Goal: Task Accomplishment & Management: Use online tool/utility

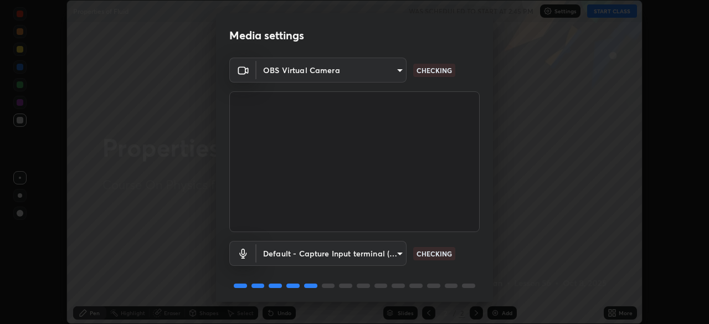
scroll to position [39, 0]
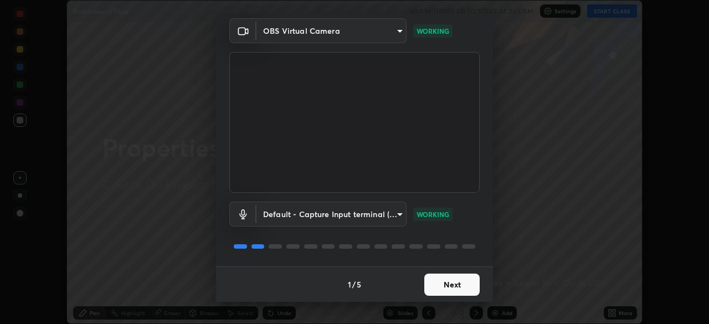
click at [457, 287] on button "Next" at bounding box center [451, 285] width 55 height 22
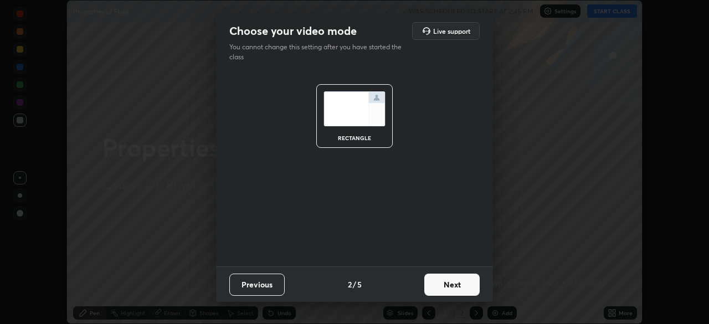
scroll to position [0, 0]
click at [456, 288] on button "Next" at bounding box center [451, 285] width 55 height 22
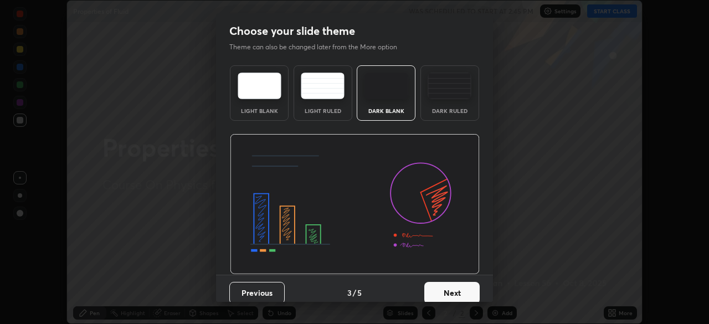
click at [456, 290] on button "Next" at bounding box center [451, 293] width 55 height 22
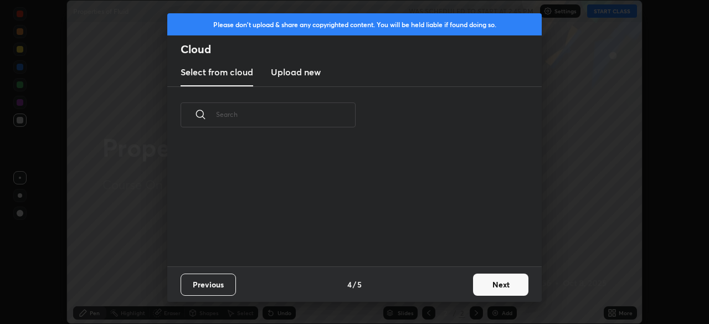
click at [486, 287] on button "Next" at bounding box center [500, 285] width 55 height 22
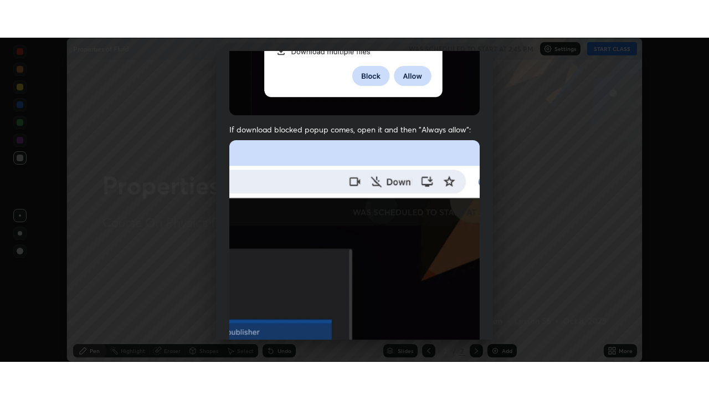
scroll to position [265, 0]
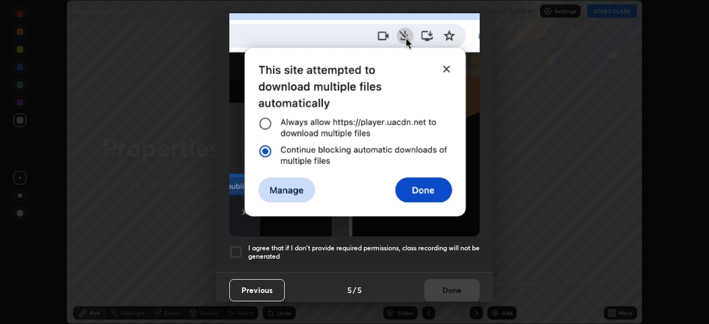
click at [425, 244] on h5 "I agree that if I don't provide required permissions, class recording will not …" at bounding box center [363, 252] width 231 height 17
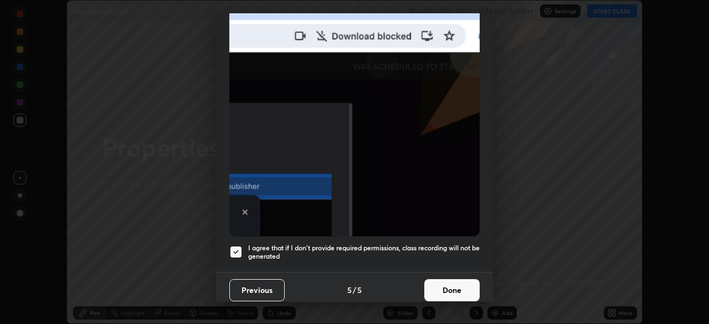
click at [438, 291] on button "Done" at bounding box center [451, 290] width 55 height 22
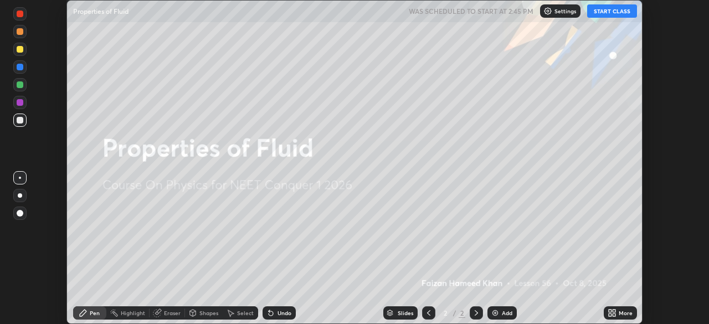
click at [597, 17] on button "START CLASS" at bounding box center [612, 10] width 50 height 13
click at [615, 312] on icon at bounding box center [613, 311] width 3 height 3
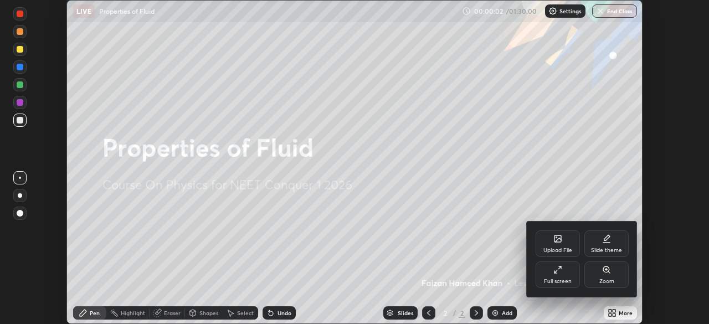
click at [566, 274] on div "Full screen" at bounding box center [558, 274] width 44 height 27
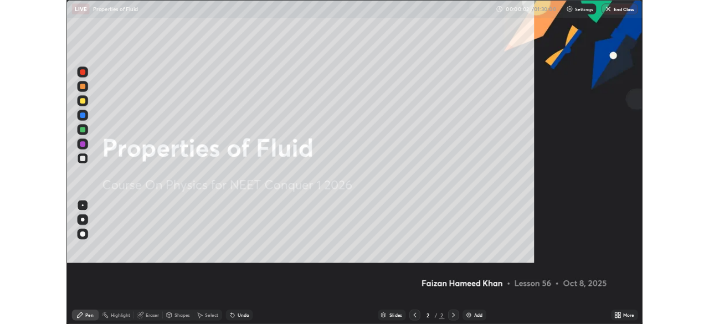
scroll to position [399, 709]
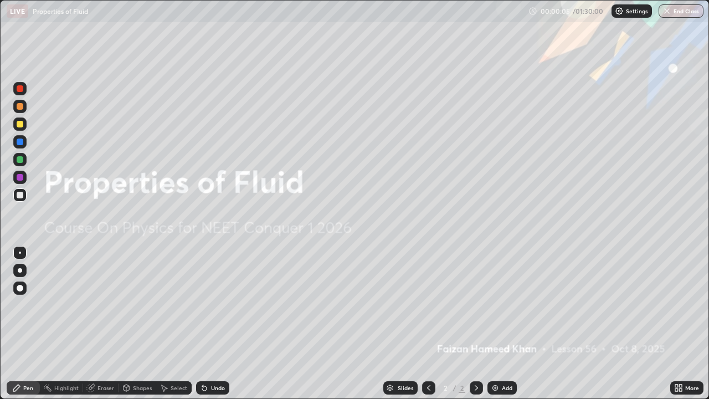
click at [679, 323] on icon at bounding box center [680, 385] width 3 height 3
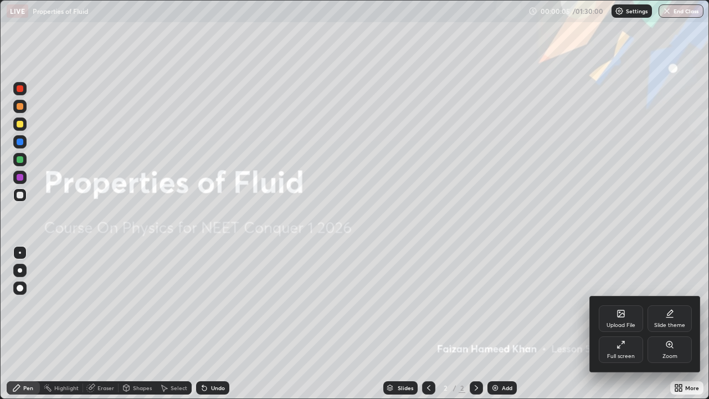
click at [621, 323] on icon at bounding box center [620, 344] width 9 height 9
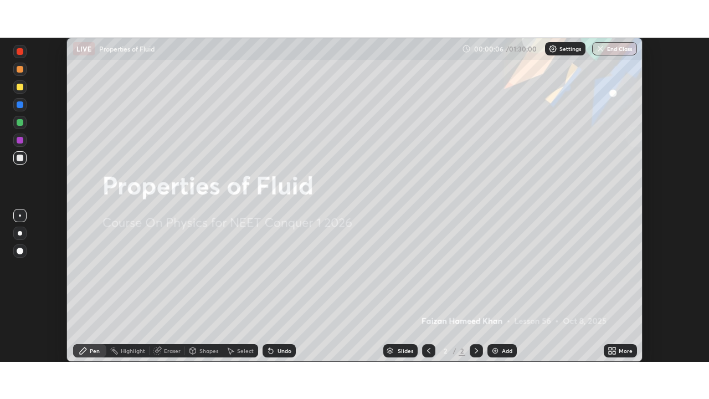
scroll to position [55056, 54671]
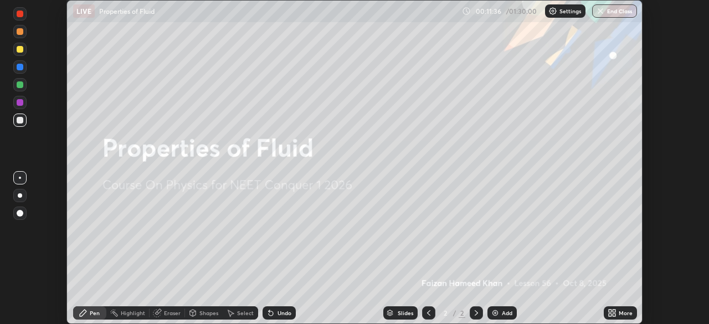
click at [500, 312] on div "Add" at bounding box center [501, 312] width 29 height 13
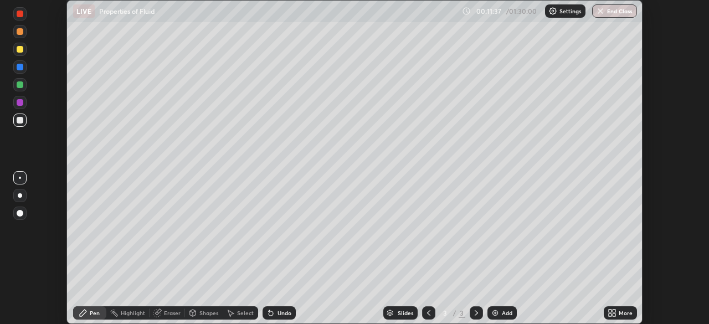
click at [614, 315] on icon at bounding box center [613, 314] width 3 height 3
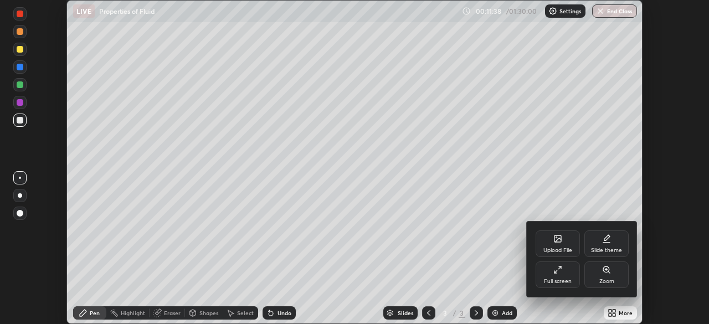
click at [565, 264] on div "Full screen" at bounding box center [558, 274] width 44 height 27
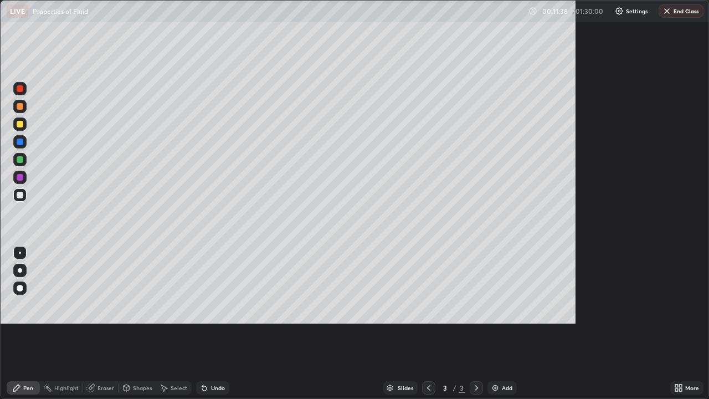
scroll to position [399, 709]
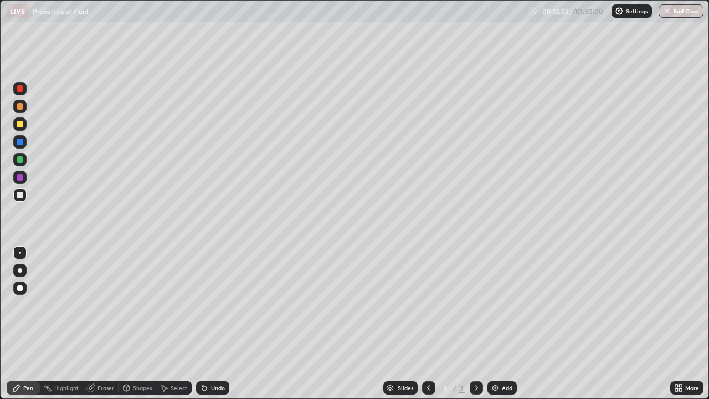
click at [126, 323] on icon at bounding box center [126, 389] width 0 height 4
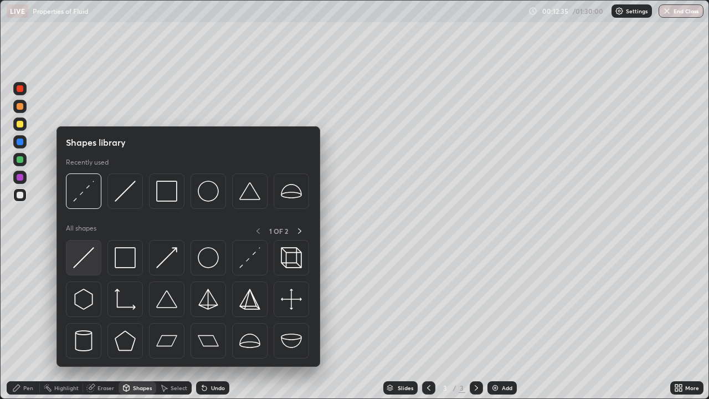
click at [91, 262] on img at bounding box center [83, 257] width 21 height 21
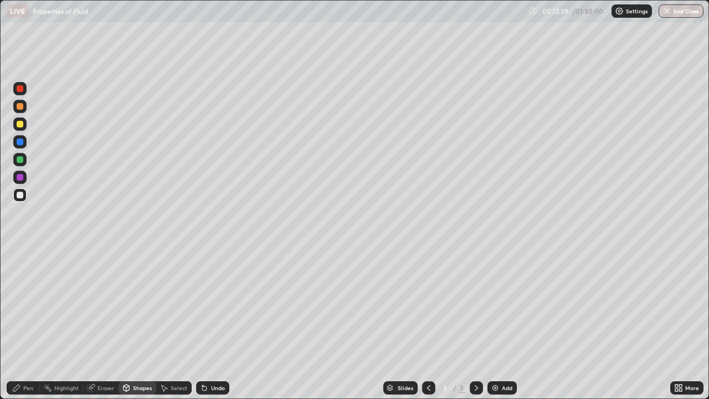
click at [131, 323] on div "Shapes" at bounding box center [138, 387] width 38 height 13
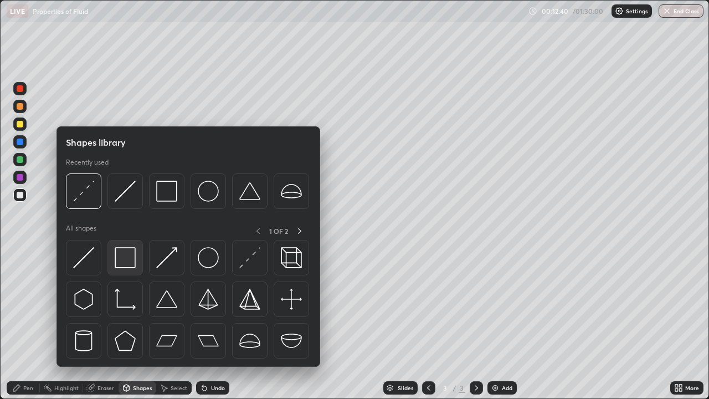
click at [126, 259] on img at bounding box center [125, 257] width 21 height 21
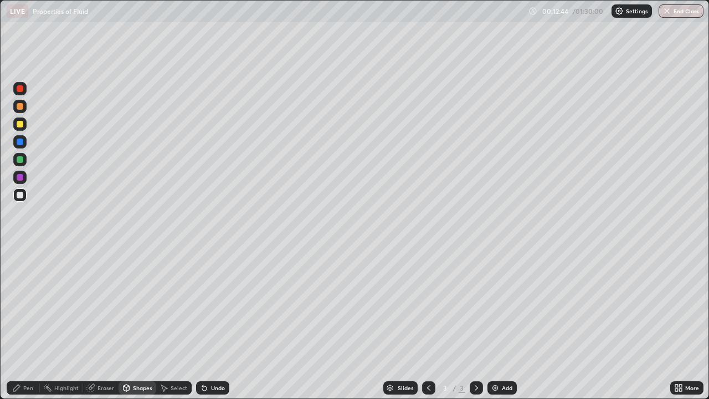
click at [133, 323] on div "Shapes" at bounding box center [142, 388] width 19 height 6
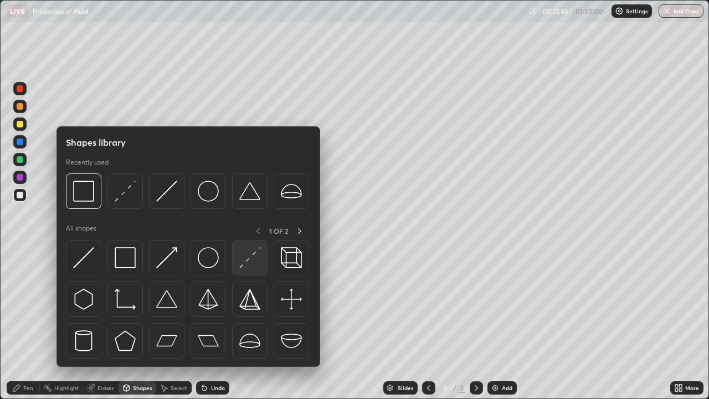
click at [246, 261] on img at bounding box center [249, 257] width 21 height 21
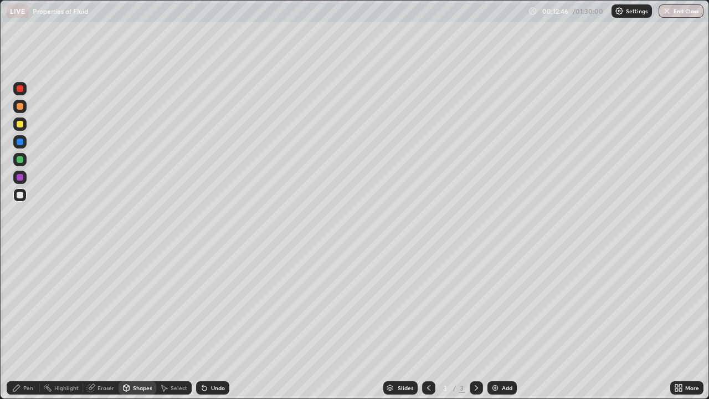
click at [24, 142] on div at bounding box center [19, 141] width 13 height 13
click at [20, 106] on div at bounding box center [20, 106] width 7 height 7
click at [97, 323] on div "Eraser" at bounding box center [105, 388] width 17 height 6
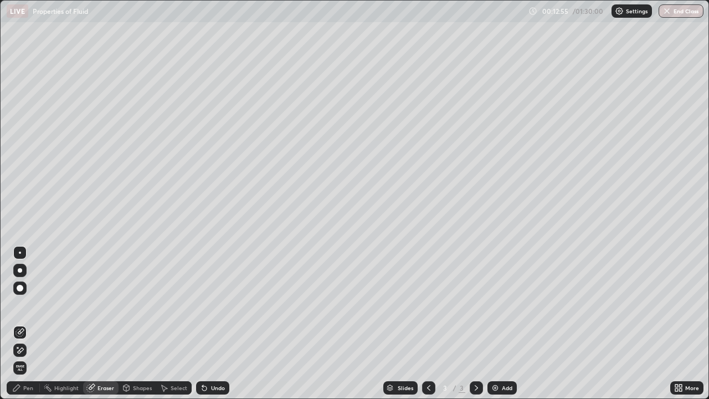
click at [134, 323] on div "Shapes" at bounding box center [142, 388] width 19 height 6
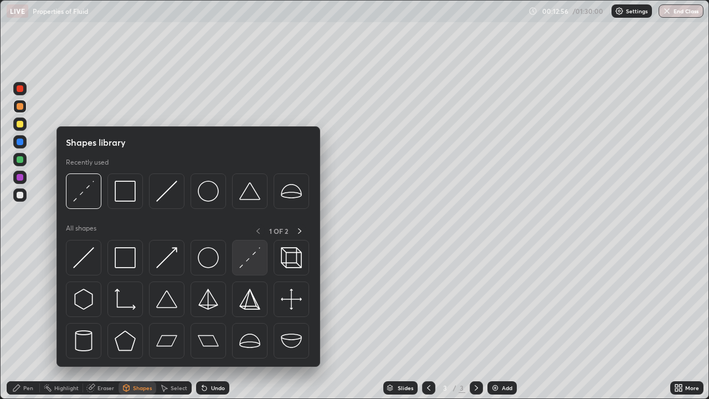
click at [253, 265] on img at bounding box center [249, 257] width 21 height 21
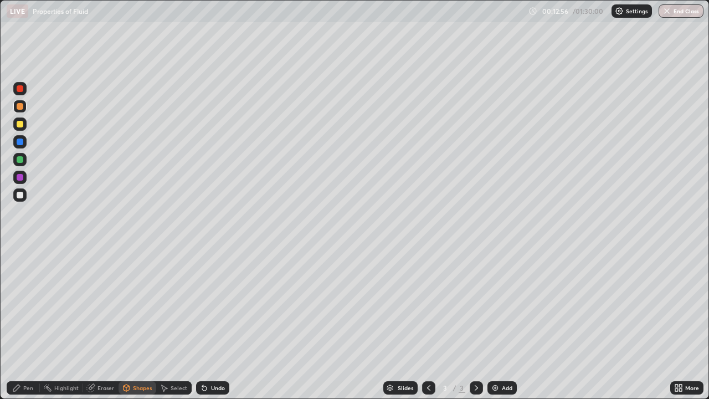
click at [25, 145] on div at bounding box center [19, 141] width 13 height 13
click at [102, 323] on div "Eraser" at bounding box center [105, 388] width 17 height 6
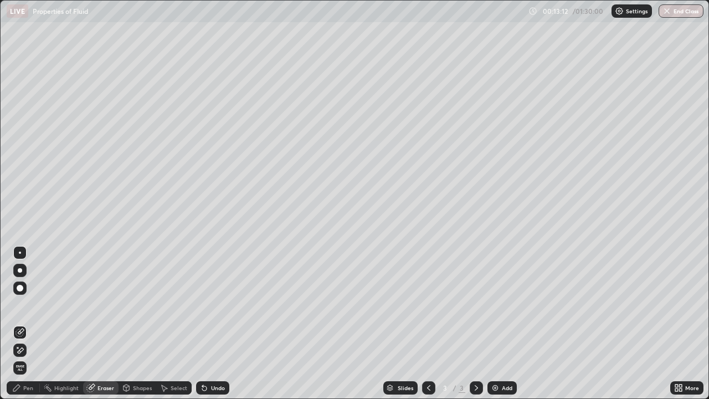
click at [22, 323] on div "Pen" at bounding box center [23, 387] width 33 height 13
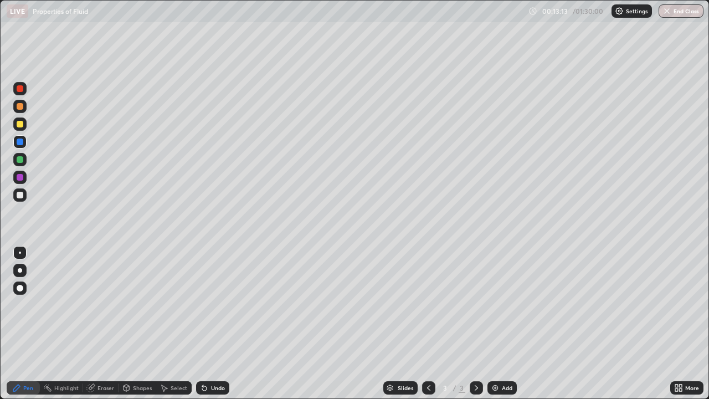
click at [24, 162] on div at bounding box center [19, 159] width 13 height 13
click at [26, 178] on div at bounding box center [19, 177] width 13 height 13
click at [107, 323] on div "Eraser" at bounding box center [105, 388] width 17 height 6
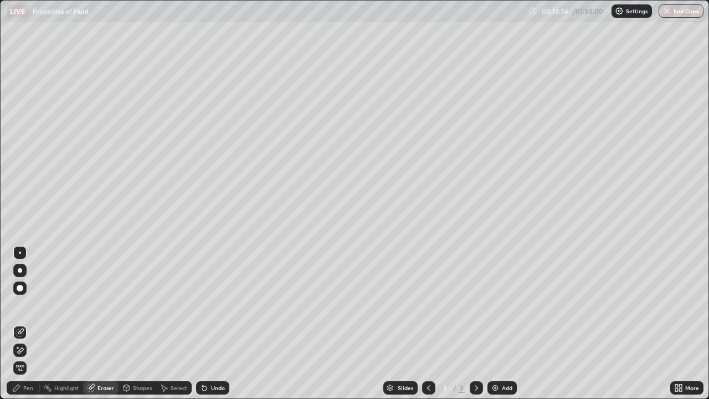
click at [211, 323] on div "Undo" at bounding box center [218, 388] width 14 height 6
click at [207, 323] on div "Undo" at bounding box center [212, 387] width 33 height 13
click at [29, 323] on div "Pen" at bounding box center [23, 387] width 33 height 13
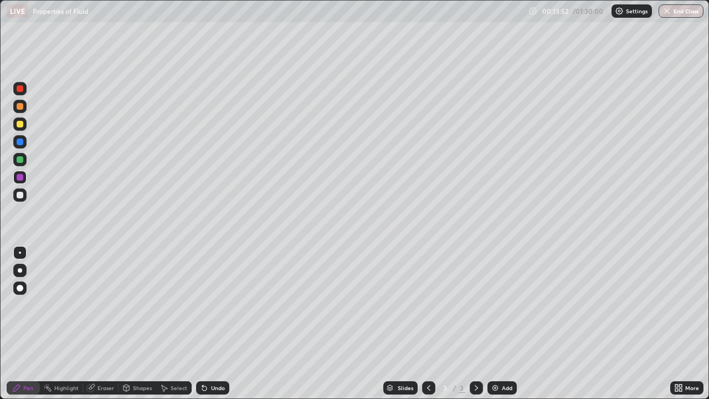
click at [22, 124] on div at bounding box center [20, 124] width 7 height 7
click at [24, 143] on div at bounding box center [19, 141] width 13 height 13
click at [22, 195] on div at bounding box center [20, 195] width 7 height 7
click at [23, 106] on div at bounding box center [20, 106] width 7 height 7
click at [211, 323] on div "Undo" at bounding box center [218, 388] width 14 height 6
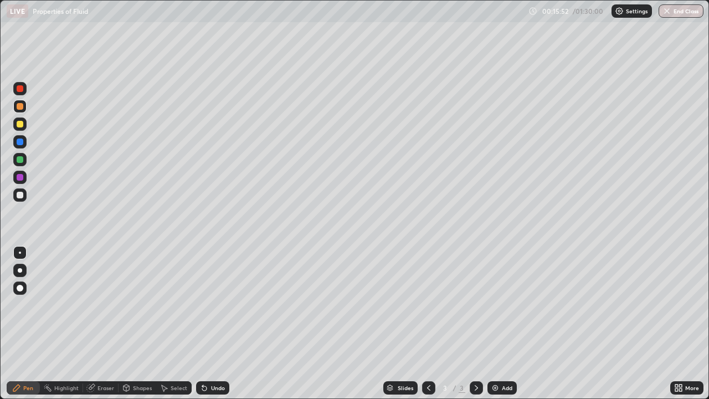
click at [212, 323] on div "Undo" at bounding box center [218, 388] width 14 height 6
click at [214, 323] on div "Undo" at bounding box center [218, 388] width 14 height 6
click at [211, 323] on div "Undo" at bounding box center [218, 388] width 14 height 6
click at [212, 323] on div "Undo" at bounding box center [218, 388] width 14 height 6
click at [211, 323] on div "Undo" at bounding box center [218, 388] width 14 height 6
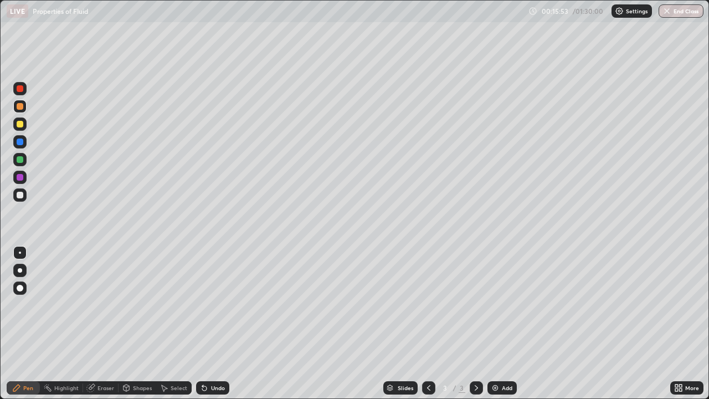
click at [212, 323] on div "Undo" at bounding box center [218, 388] width 14 height 6
click at [20, 89] on div at bounding box center [20, 88] width 7 height 7
click at [202, 323] on icon at bounding box center [202, 385] width 1 height 1
click at [475, 323] on icon at bounding box center [476, 387] width 9 height 9
click at [489, 323] on div "Add" at bounding box center [501, 387] width 29 height 13
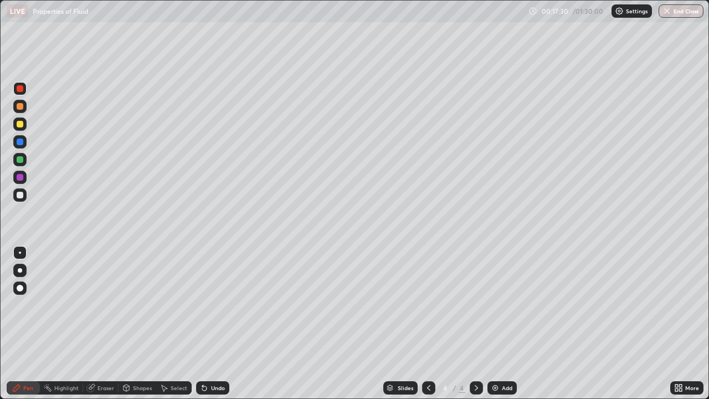
click at [210, 323] on div "Undo" at bounding box center [212, 387] width 33 height 13
click at [212, 323] on div "Undo" at bounding box center [218, 388] width 14 height 6
click at [215, 323] on div "Undo" at bounding box center [218, 388] width 14 height 6
click at [22, 140] on div at bounding box center [20, 141] width 7 height 7
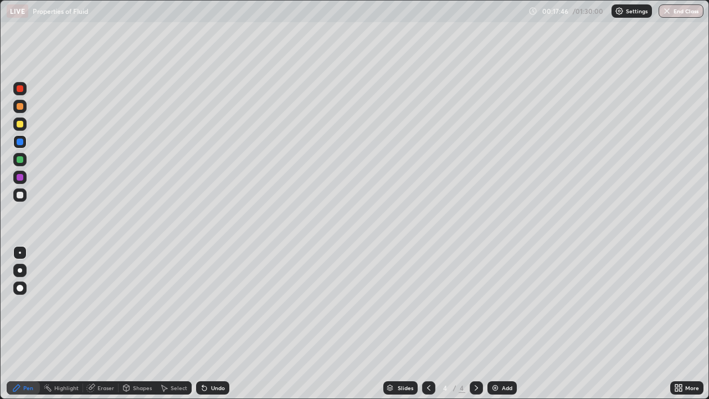
click at [427, 323] on div at bounding box center [428, 387] width 13 height 13
click at [476, 323] on icon at bounding box center [476, 387] width 9 height 9
click at [428, 323] on icon at bounding box center [428, 387] width 9 height 9
click at [474, 323] on icon at bounding box center [476, 387] width 9 height 9
click at [427, 323] on icon at bounding box center [428, 387] width 9 height 9
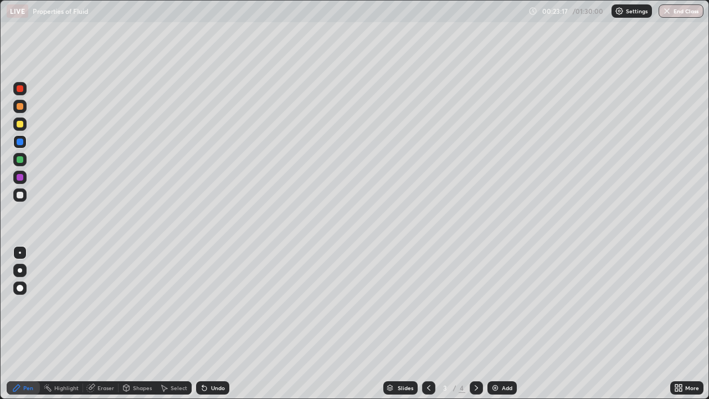
click at [475, 323] on icon at bounding box center [476, 387] width 9 height 9
click at [126, 323] on icon at bounding box center [126, 389] width 0 height 4
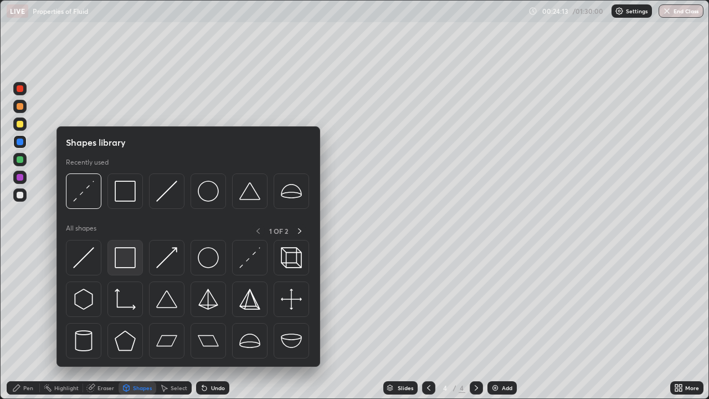
click at [125, 265] on img at bounding box center [125, 257] width 21 height 21
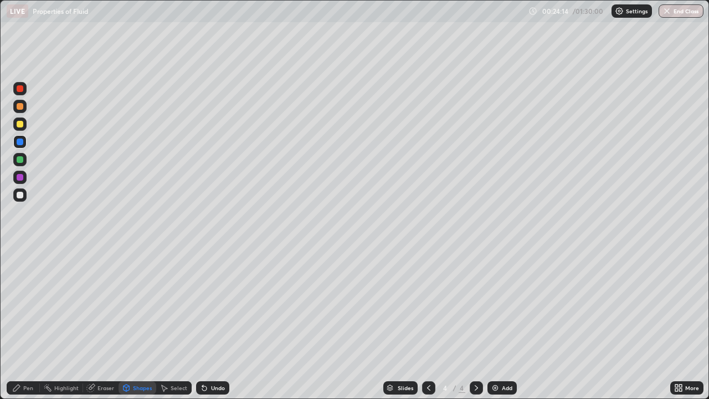
click at [24, 161] on div at bounding box center [19, 159] width 13 height 13
click at [125, 323] on icon at bounding box center [126, 387] width 6 height 2
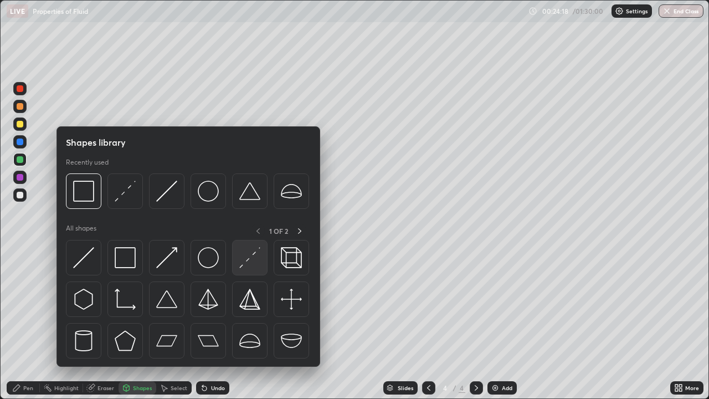
click at [246, 260] on img at bounding box center [249, 257] width 21 height 21
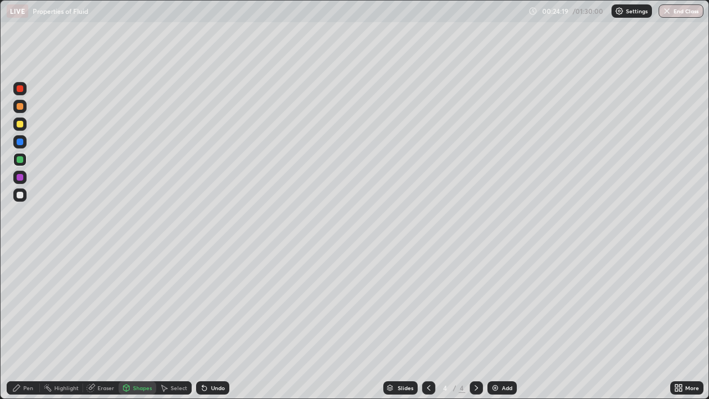
click at [23, 141] on div at bounding box center [20, 141] width 7 height 7
click at [102, 323] on div "Eraser" at bounding box center [105, 388] width 17 height 6
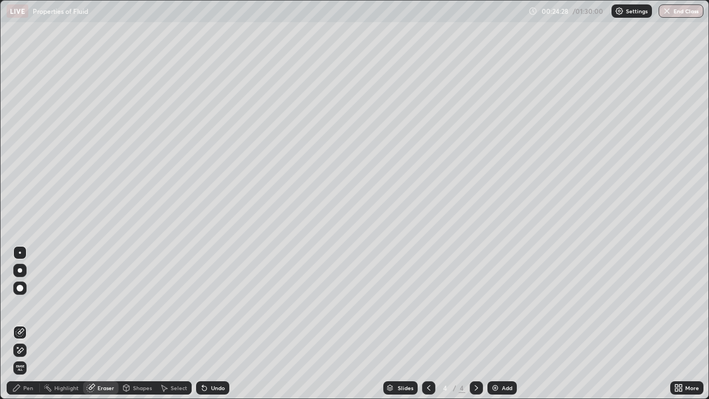
click at [22, 323] on icon at bounding box center [20, 332] width 9 height 9
click at [23, 323] on div "Pen" at bounding box center [23, 387] width 33 height 13
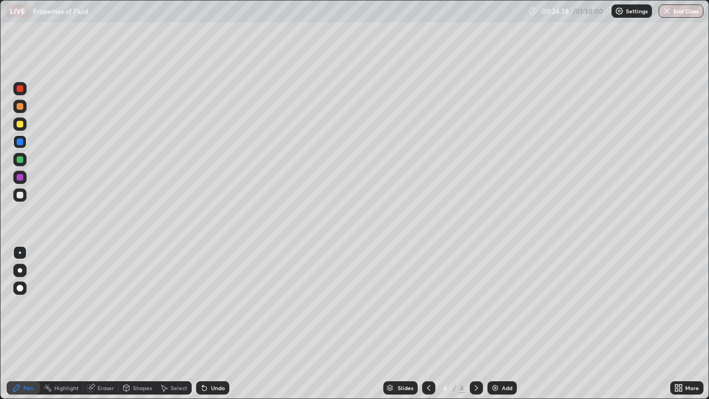
click at [24, 195] on div at bounding box center [19, 194] width 13 height 13
click at [212, 323] on div "Undo" at bounding box center [218, 388] width 14 height 6
click at [211, 323] on div "Undo" at bounding box center [218, 388] width 14 height 6
click at [494, 323] on img at bounding box center [495, 387] width 9 height 9
click at [219, 323] on div "Undo" at bounding box center [218, 388] width 14 height 6
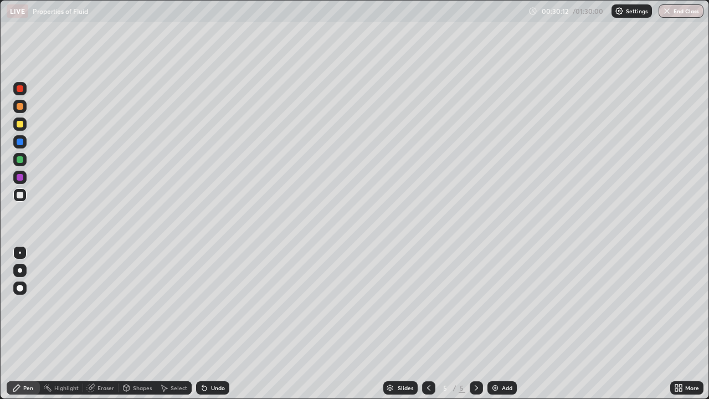
click at [427, 323] on icon at bounding box center [428, 387] width 9 height 9
click at [475, 323] on icon at bounding box center [476, 387] width 9 height 9
click at [474, 323] on div at bounding box center [476, 387] width 13 height 13
click at [489, 323] on div "Add" at bounding box center [501, 387] width 29 height 13
click at [20, 158] on div at bounding box center [20, 159] width 7 height 7
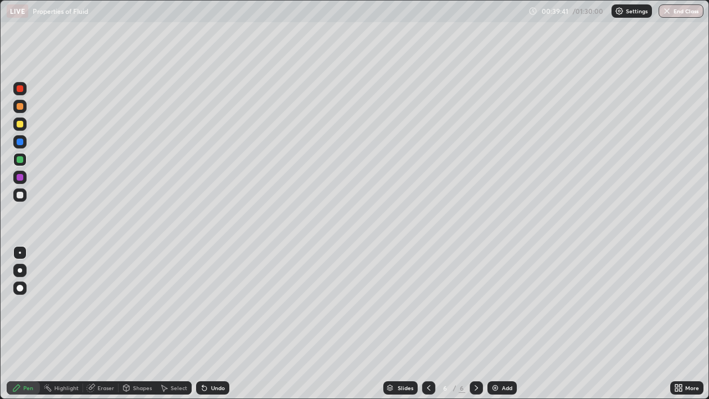
click at [210, 323] on div "Undo" at bounding box center [212, 387] width 33 height 13
click at [211, 323] on div "Undo" at bounding box center [218, 388] width 14 height 6
click at [105, 323] on div "Eraser" at bounding box center [105, 388] width 17 height 6
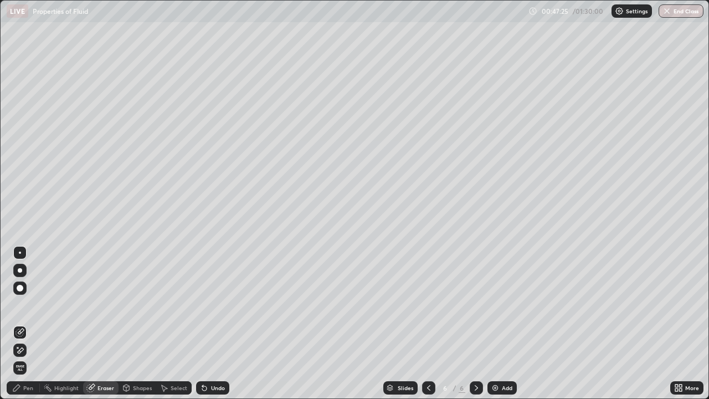
click at [22, 323] on div "Pen" at bounding box center [23, 387] width 33 height 13
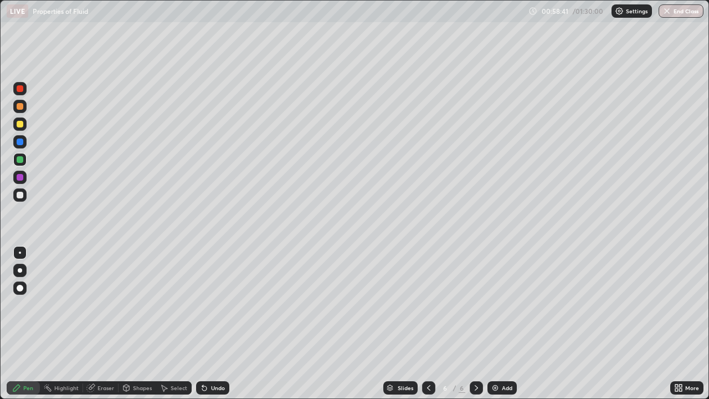
click at [475, 323] on icon at bounding box center [476, 387] width 9 height 9
click at [495, 323] on img at bounding box center [495, 387] width 9 height 9
click at [20, 194] on div at bounding box center [20, 195] width 7 height 7
click at [21, 323] on icon at bounding box center [16, 387] width 9 height 9
click at [428, 323] on icon at bounding box center [428, 387] width 9 height 9
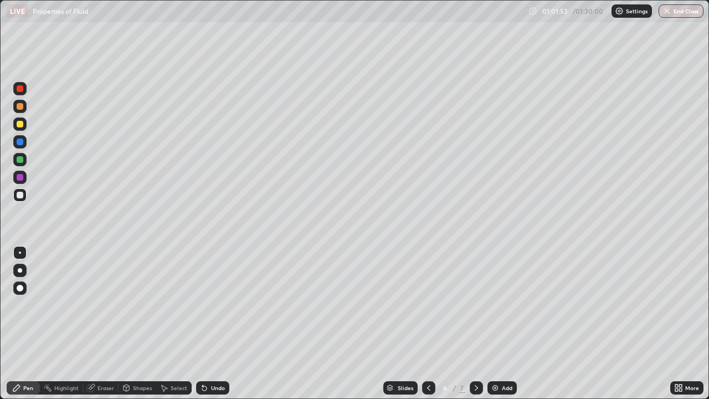
click at [428, 323] on icon at bounding box center [428, 387] width 9 height 9
click at [429, 323] on icon at bounding box center [428, 387] width 9 height 9
click at [423, 323] on div at bounding box center [428, 387] width 13 height 13
click at [475, 323] on icon at bounding box center [476, 388] width 3 height 6
click at [475, 323] on icon at bounding box center [476, 387] width 9 height 9
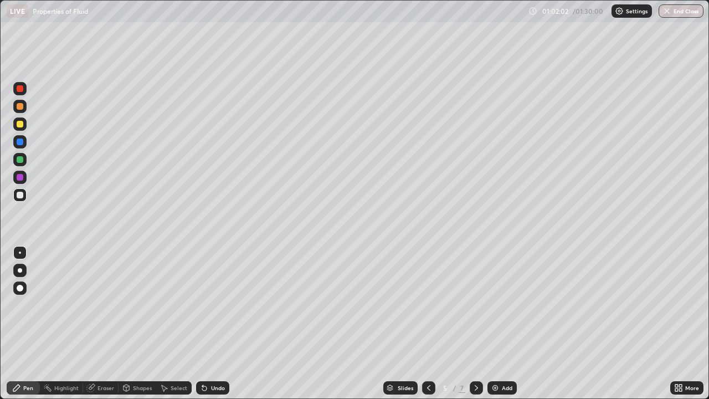
click at [475, 323] on icon at bounding box center [476, 388] width 3 height 6
click at [491, 323] on img at bounding box center [495, 387] width 9 height 9
click at [138, 323] on div "Shapes" at bounding box center [138, 387] width 38 height 13
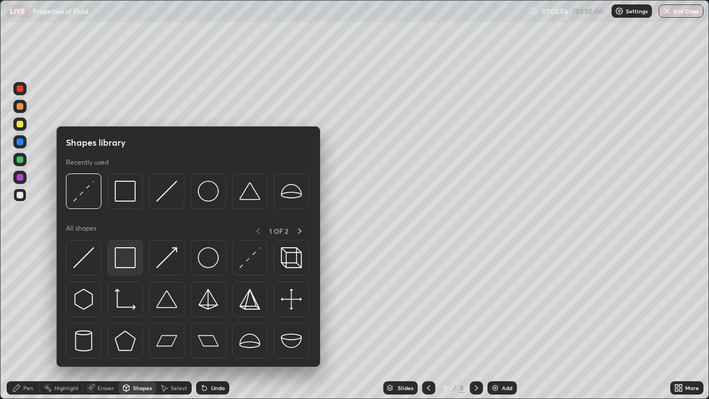
click at [127, 253] on img at bounding box center [125, 257] width 21 height 21
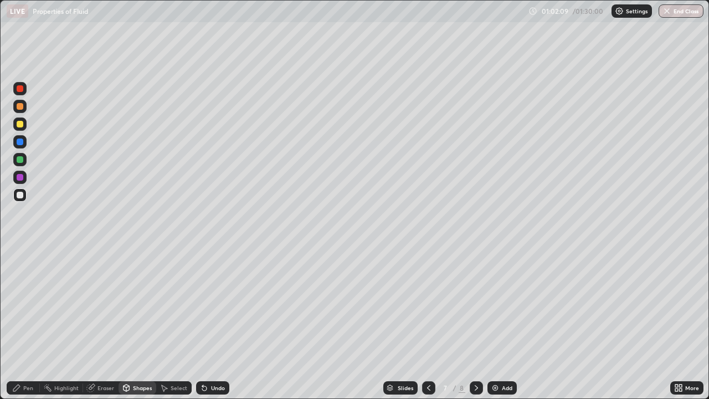
click at [22, 158] on div at bounding box center [20, 159] width 7 height 7
click at [140, 323] on div "Shapes" at bounding box center [142, 388] width 19 height 6
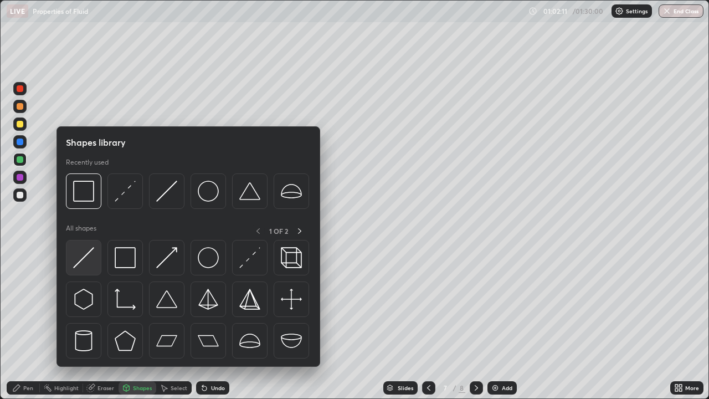
click at [98, 258] on div at bounding box center [83, 257] width 35 height 35
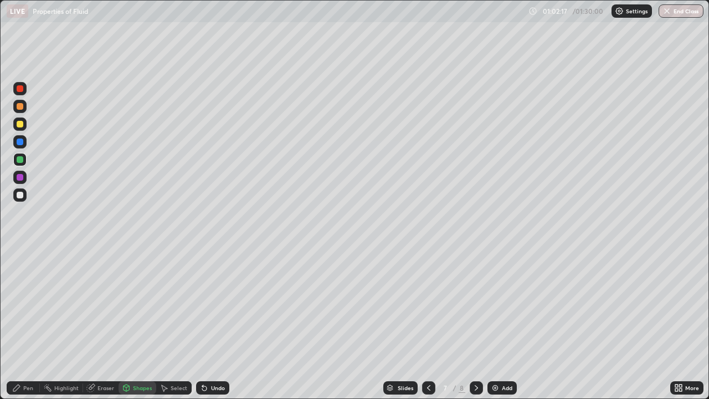
click at [31, 323] on div "Pen" at bounding box center [28, 388] width 10 height 6
click at [20, 142] on div at bounding box center [20, 141] width 7 height 7
click at [20, 123] on div at bounding box center [20, 124] width 7 height 7
click at [203, 323] on icon at bounding box center [204, 388] width 4 height 4
click at [24, 194] on div at bounding box center [19, 194] width 13 height 13
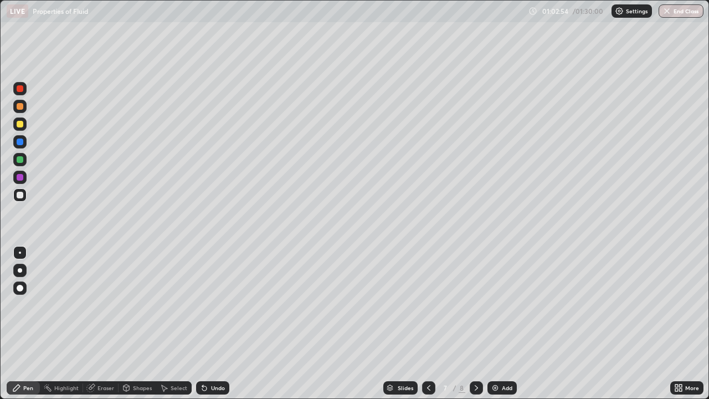
click at [24, 105] on div at bounding box center [19, 106] width 13 height 13
click at [32, 323] on div "Pen" at bounding box center [28, 388] width 10 height 6
click at [20, 177] on div at bounding box center [20, 177] width 7 height 7
click at [212, 323] on div "Undo" at bounding box center [218, 388] width 14 height 6
click at [109, 323] on div "Eraser" at bounding box center [100, 387] width 35 height 13
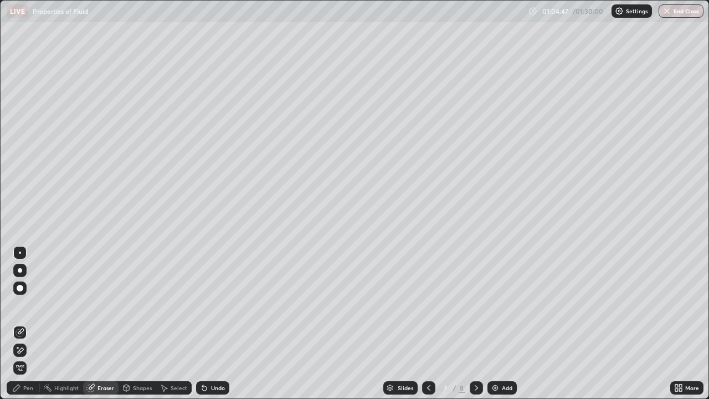
click at [36, 323] on div "Pen" at bounding box center [23, 387] width 33 height 13
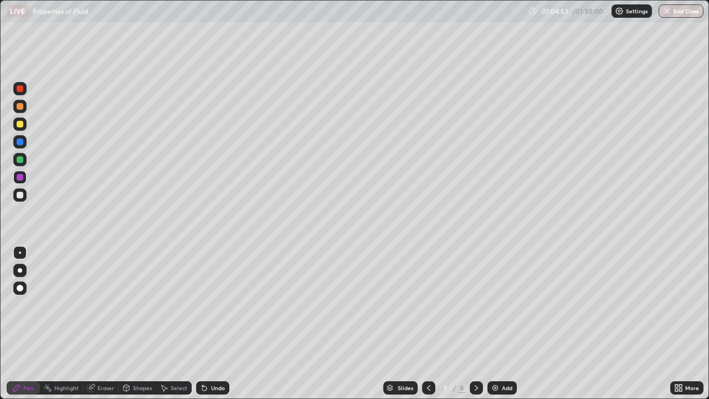
click at [219, 323] on div "Undo" at bounding box center [218, 388] width 14 height 6
click at [23, 123] on div at bounding box center [20, 124] width 7 height 7
click at [22, 176] on div at bounding box center [20, 177] width 7 height 7
click at [20, 195] on div at bounding box center [20, 195] width 7 height 7
click at [680, 11] on button "End Class" at bounding box center [682, 10] width 44 height 13
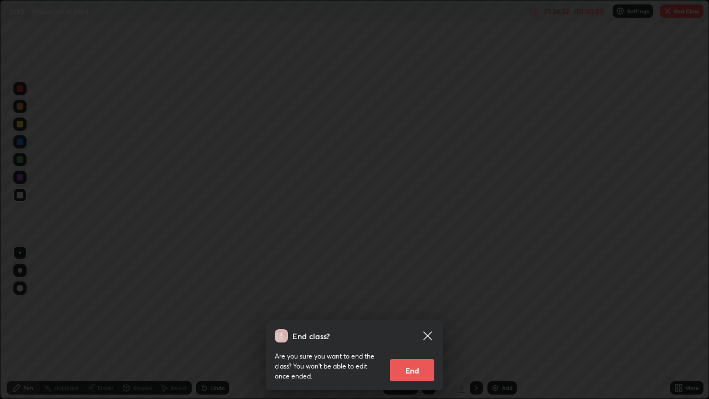
click at [373, 292] on div "End class? Are you sure you want to end the class? You won’t be able to edit on…" at bounding box center [354, 199] width 709 height 399
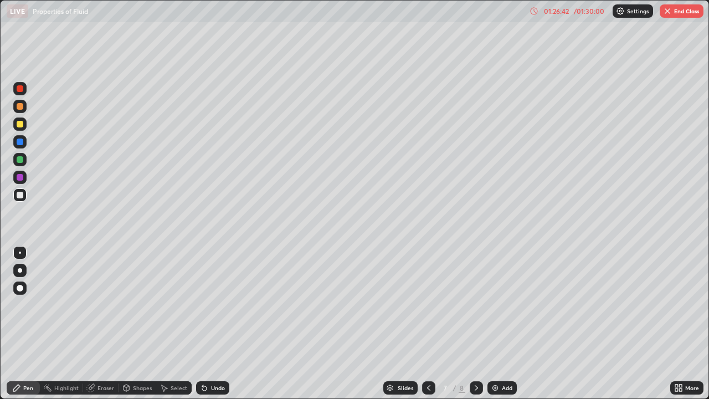
click at [696, 12] on button "End Class" at bounding box center [682, 10] width 44 height 13
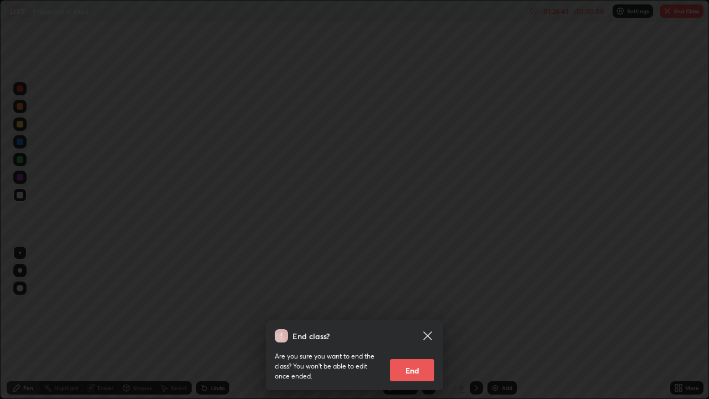
click at [403, 323] on button "End" at bounding box center [412, 370] width 44 height 22
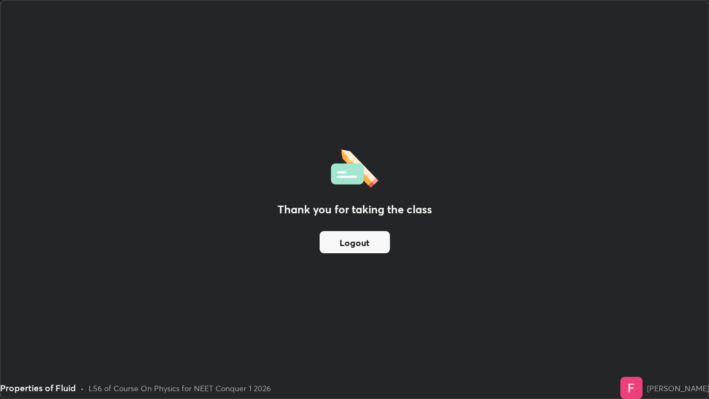
click at [369, 244] on button "Logout" at bounding box center [355, 242] width 70 height 22
